Goal: Task Accomplishment & Management: Complete application form

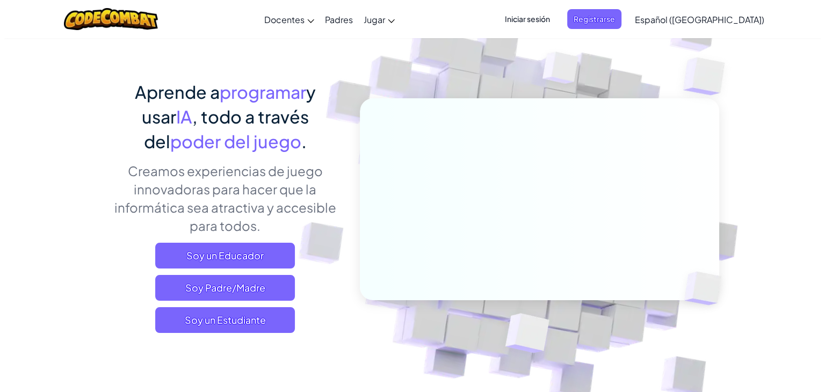
scroll to position [54, 0]
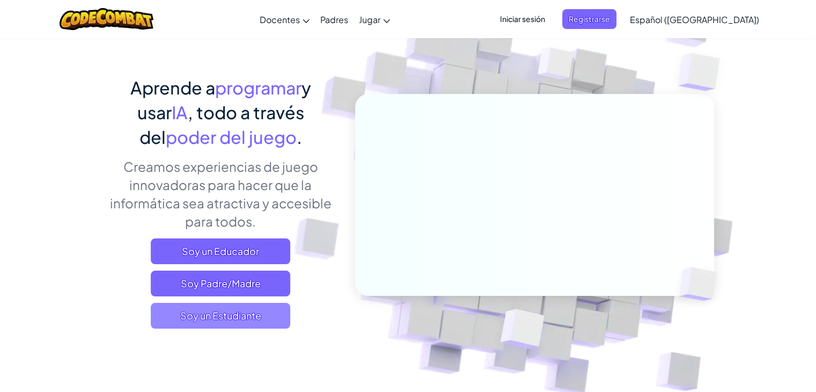
click at [261, 326] on span "Soy un Estudiante" at bounding box center [221, 316] width 140 height 26
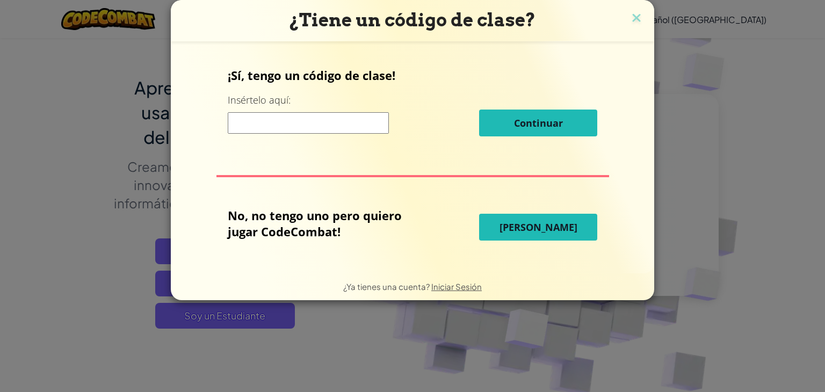
click at [327, 134] on div "Continuar" at bounding box center [412, 123] width 369 height 27
click at [330, 127] on input at bounding box center [308, 122] width 161 height 21
type input "CookShirtCrash"
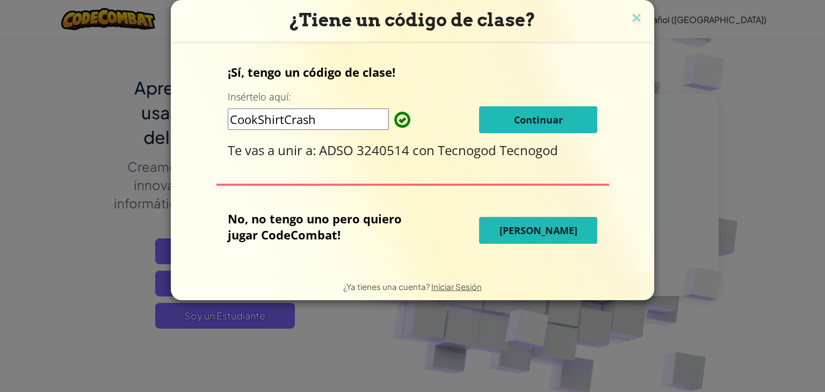
click at [560, 125] on span "Continuar" at bounding box center [538, 119] width 49 height 13
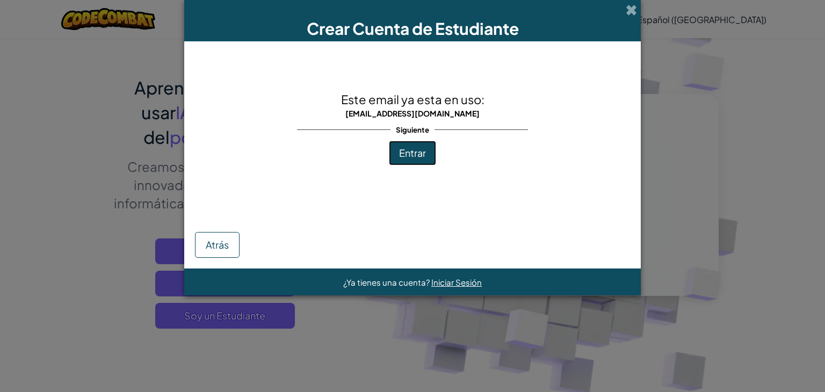
click at [400, 151] on span "Entrar" at bounding box center [412, 153] width 27 height 12
